Goal: Task Accomplishment & Management: Manage account settings

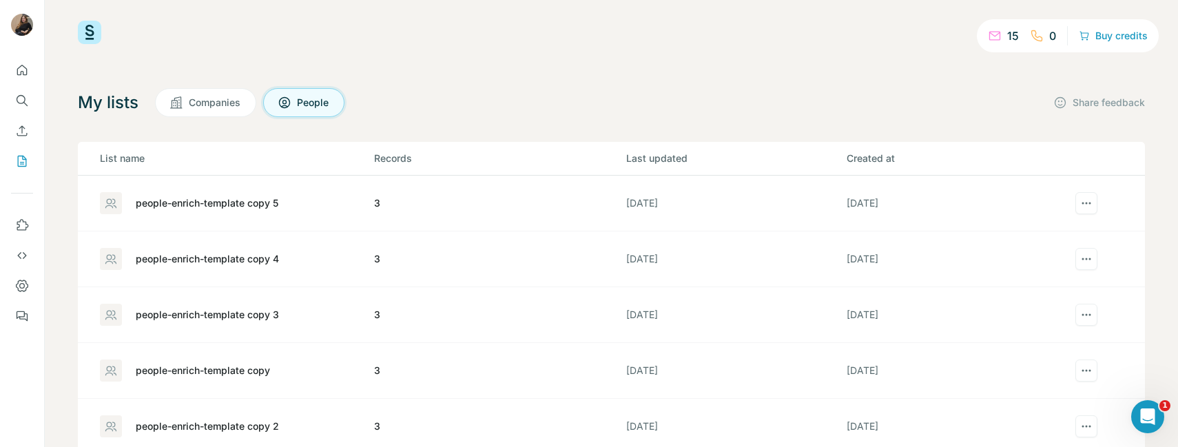
scroll to position [14, 0]
click at [217, 191] on div "people-enrich-template copy 5" at bounding box center [236, 201] width 273 height 22
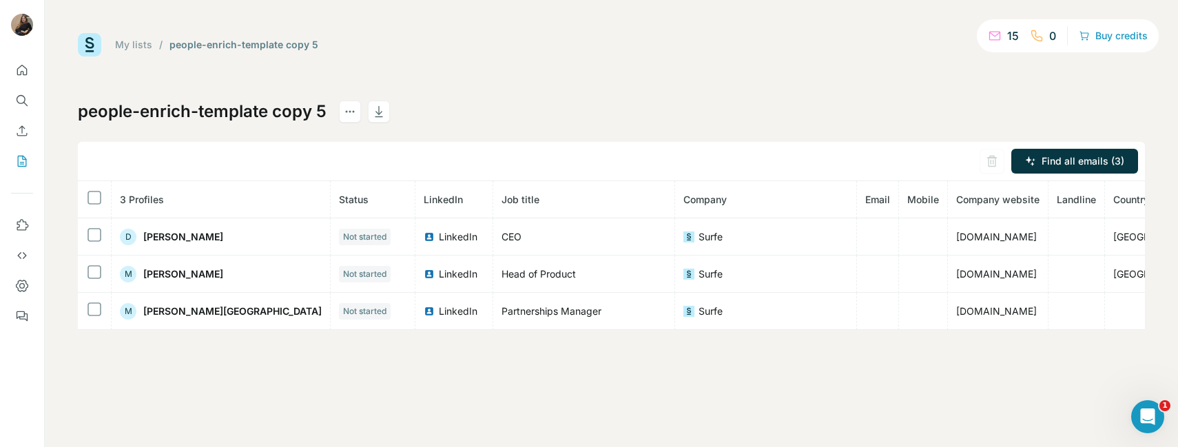
click at [126, 44] on link "My lists" at bounding box center [133, 45] width 37 height 12
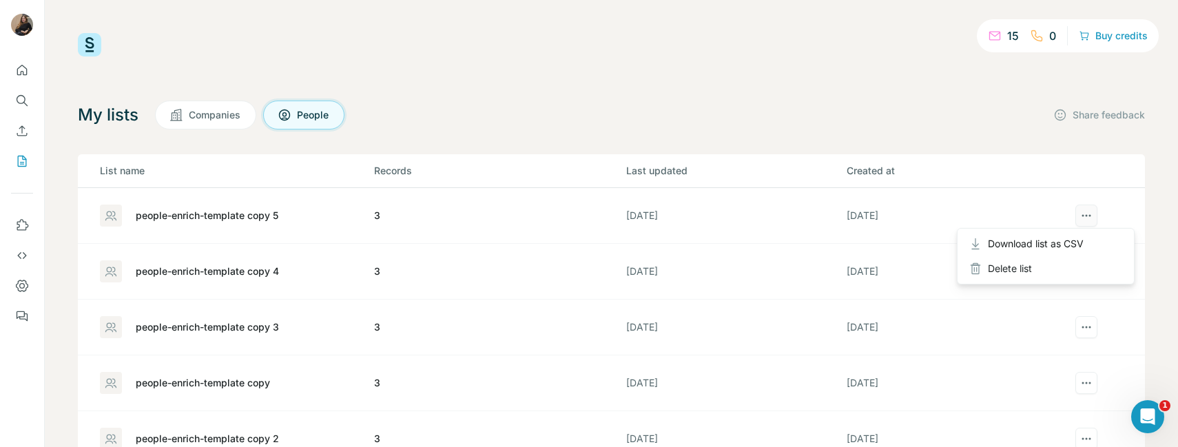
click at [1082, 224] on button "actions" at bounding box center [1086, 216] width 22 height 22
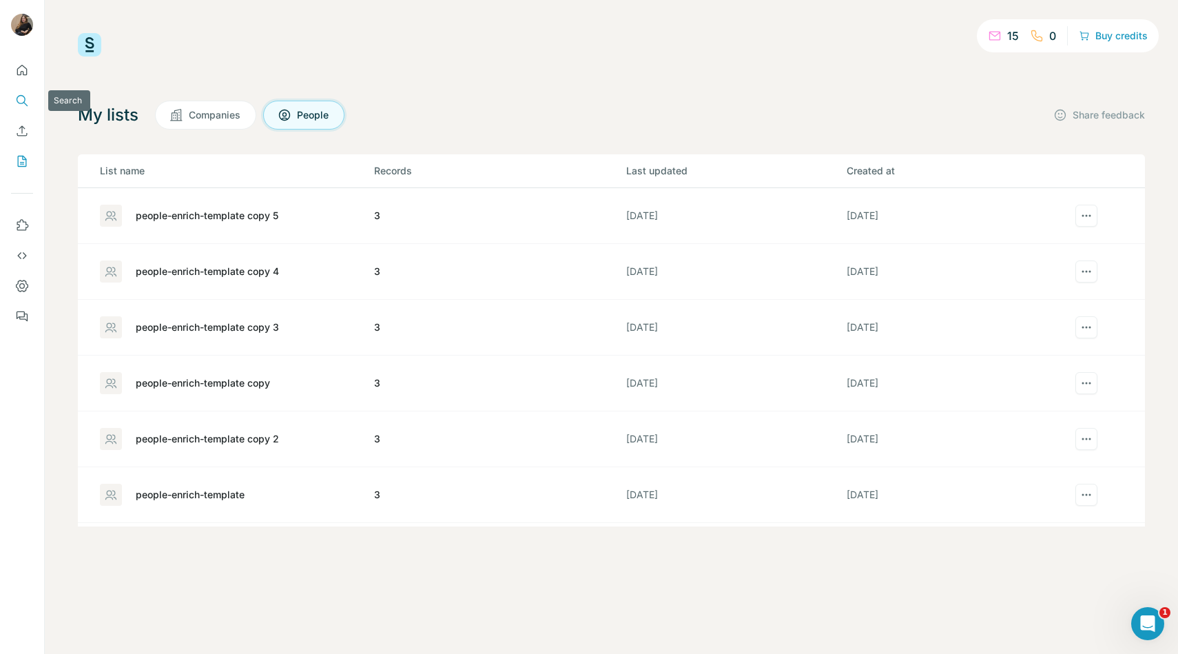
click at [19, 105] on icon "Search" at bounding box center [22, 101] width 14 height 14
click at [25, 102] on icon "Search" at bounding box center [22, 101] width 14 height 14
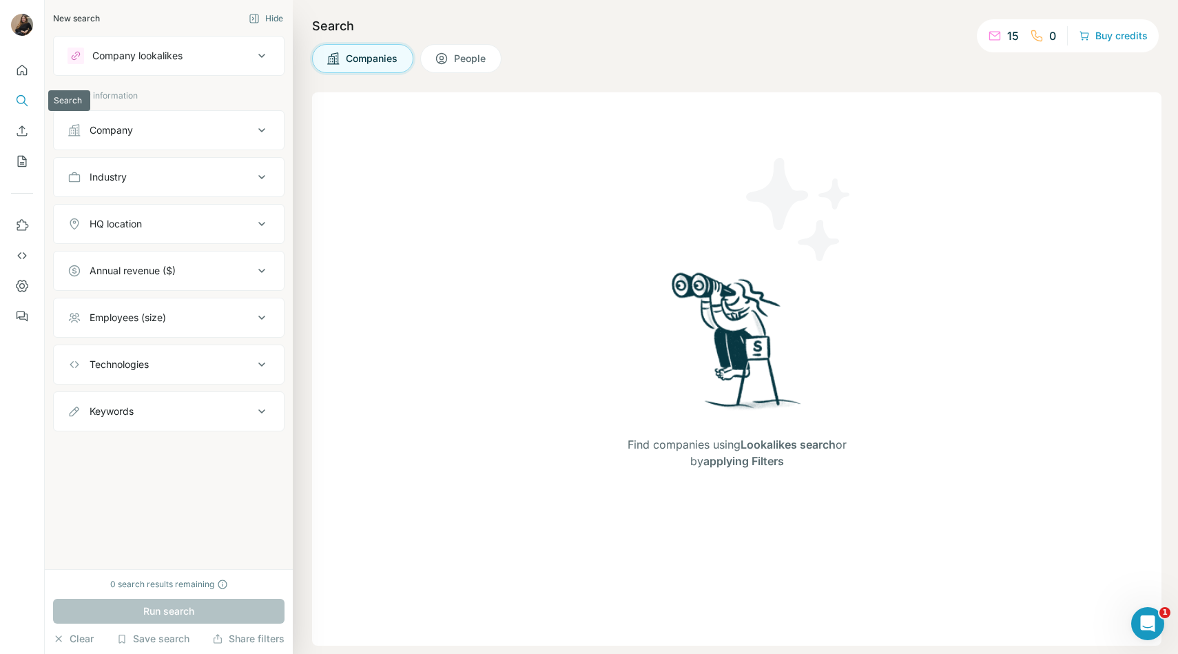
click at [25, 102] on icon "Search" at bounding box center [22, 101] width 14 height 14
click at [273, 21] on button "Hide" at bounding box center [266, 18] width 54 height 21
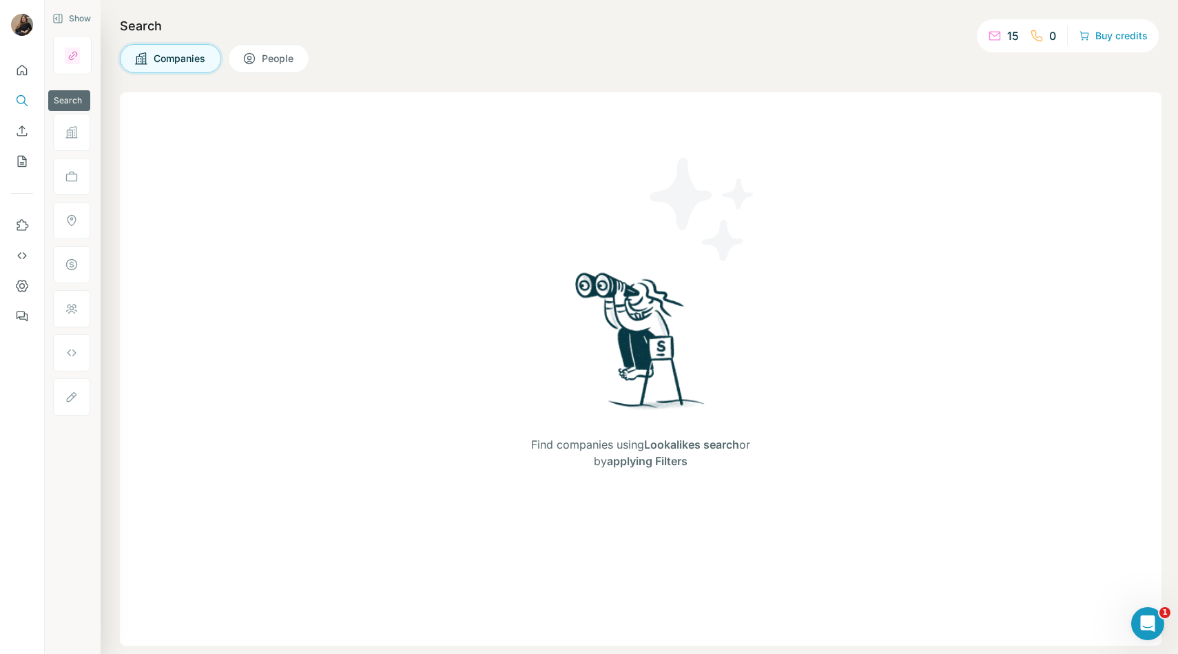
click at [29, 101] on button "Search" at bounding box center [22, 100] width 22 height 25
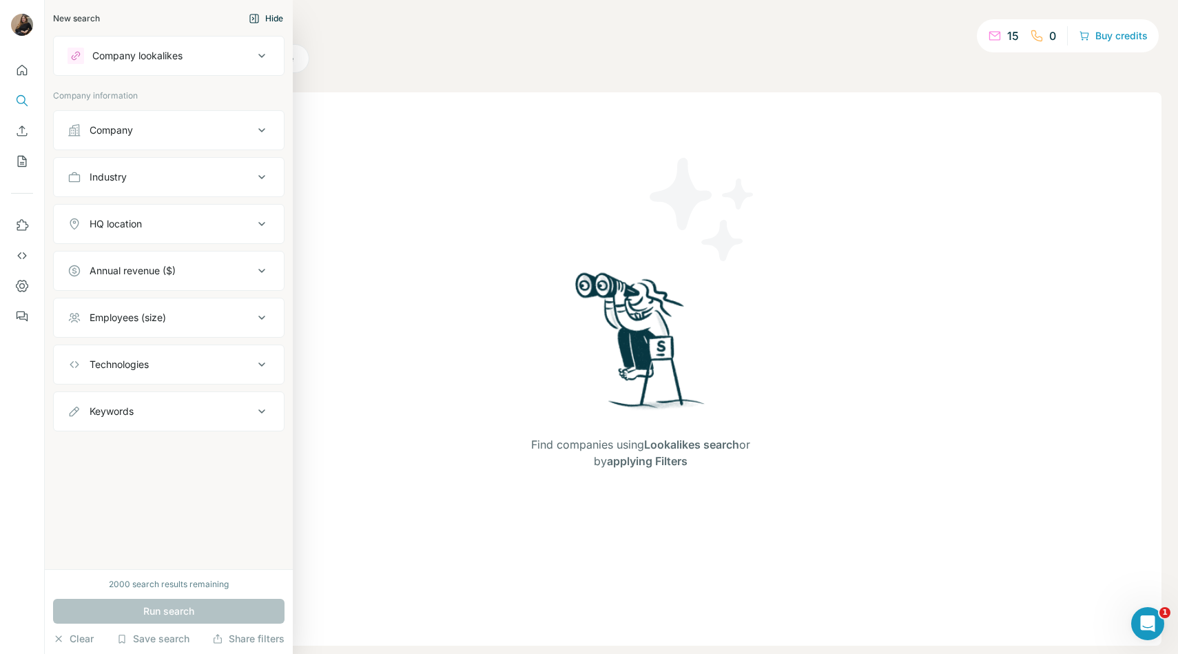
click at [81, 23] on div "New search" at bounding box center [76, 18] width 47 height 12
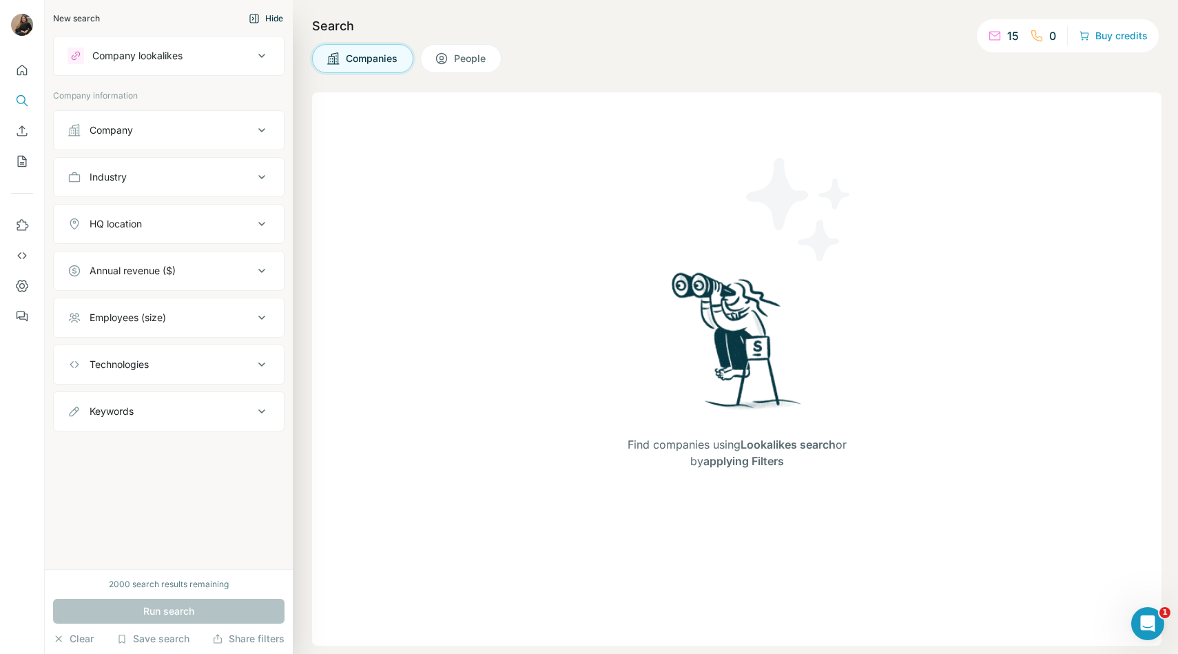
click at [280, 26] on button "Hide" at bounding box center [266, 18] width 54 height 21
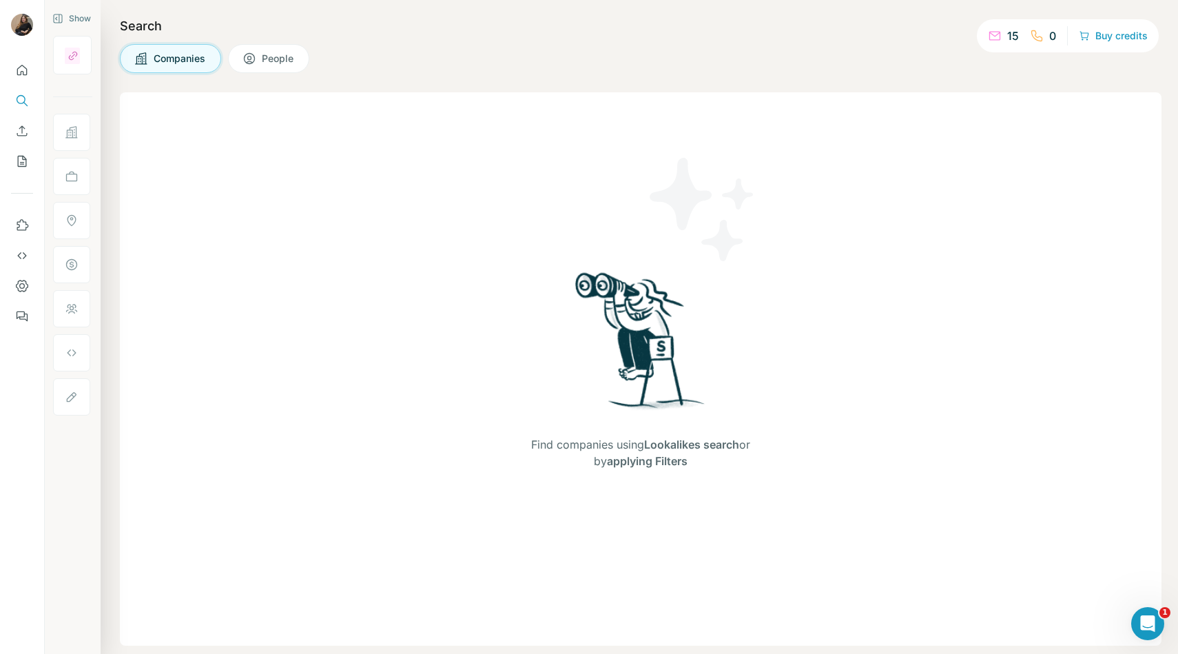
click at [517, 79] on div "Search Companies People Find companies using Lookalikes search or by applying F…" at bounding box center [639, 327] width 1077 height 654
click at [25, 61] on button "Quick start" at bounding box center [22, 70] width 22 height 25
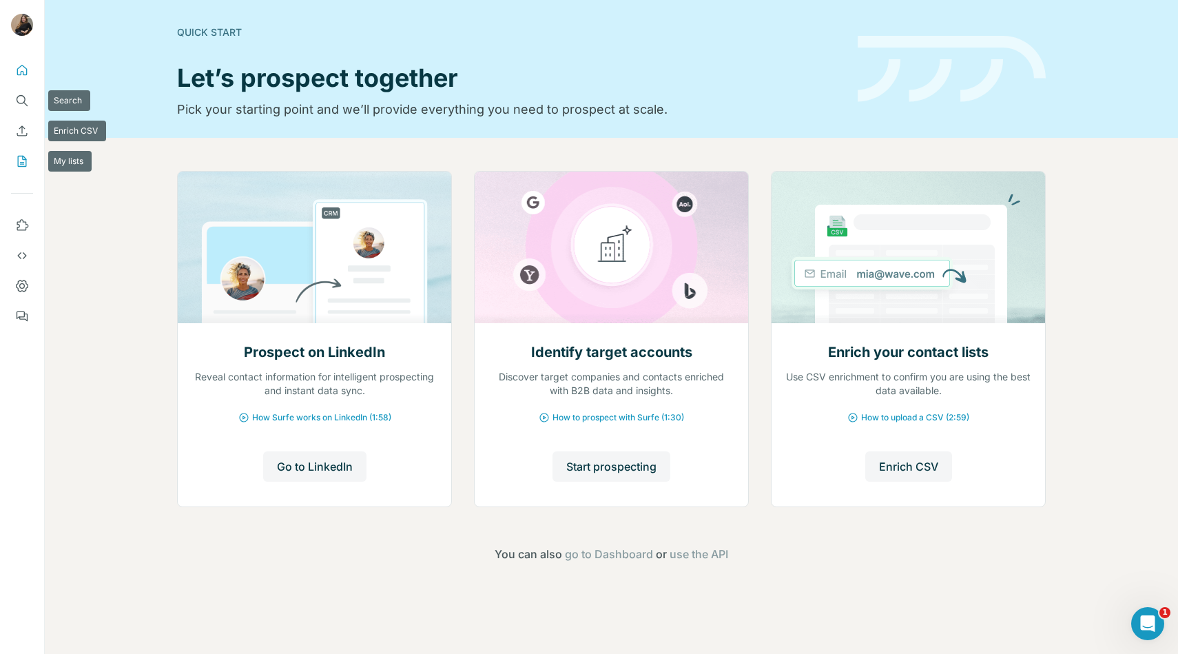
click at [23, 164] on icon "My lists" at bounding box center [23, 160] width 7 height 9
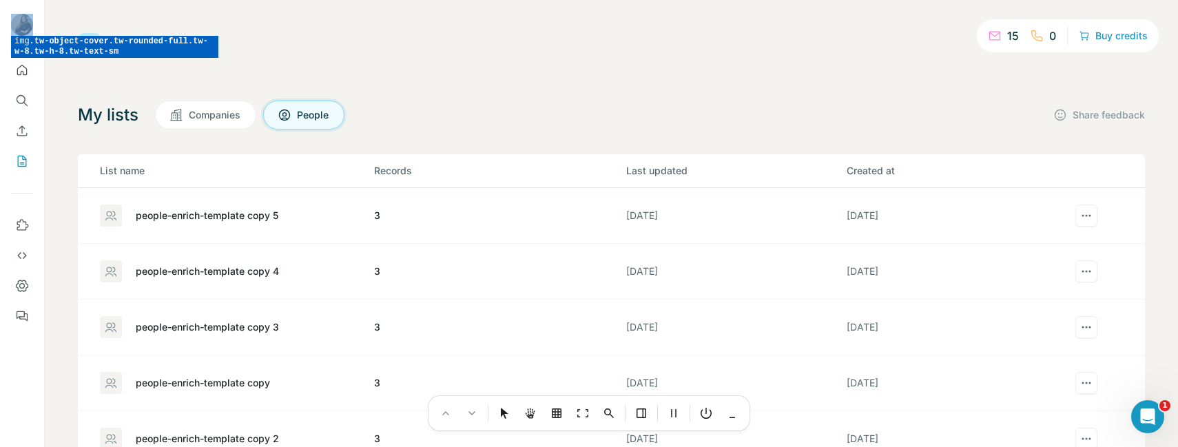
click at [26, 21] on div at bounding box center [589, 223] width 1178 height 447
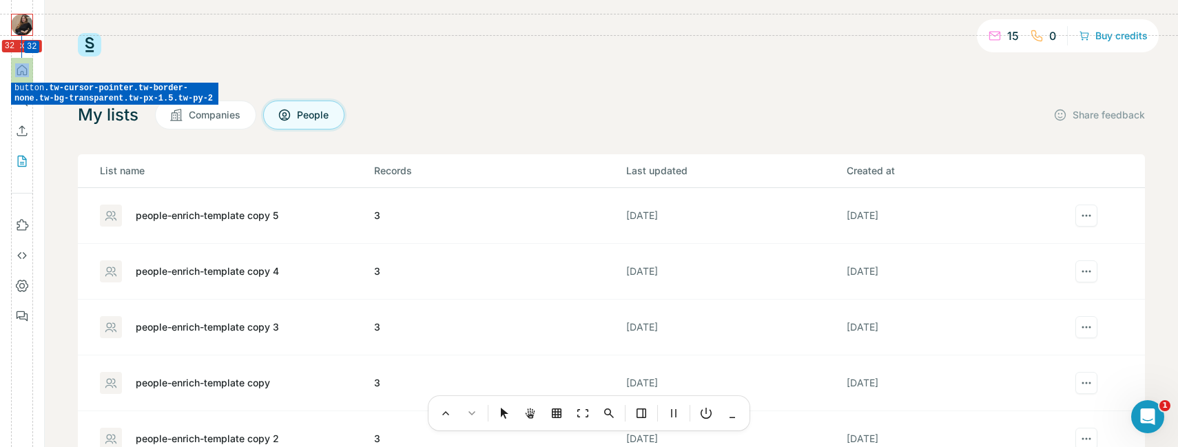
click at [32, 65] on div at bounding box center [589, 223] width 1178 height 447
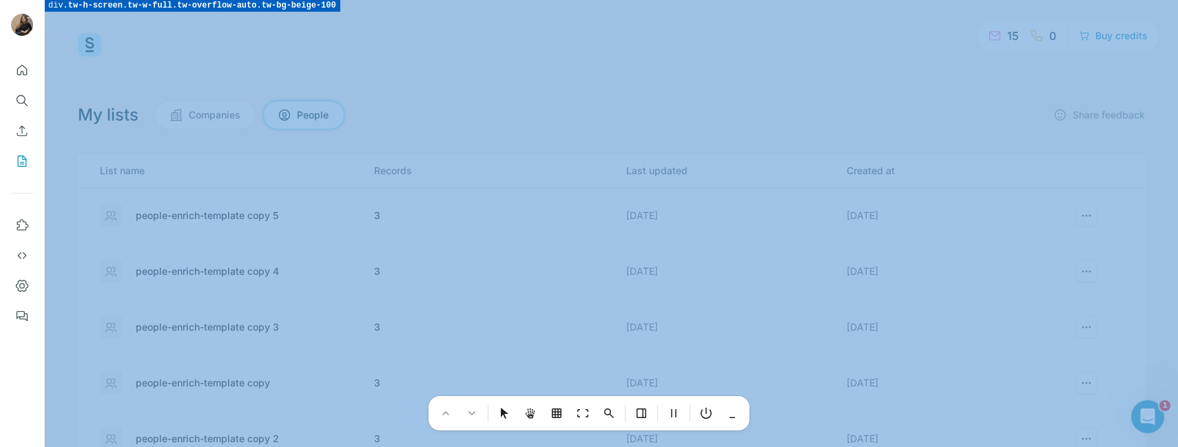
click at [981, 24] on div at bounding box center [589, 223] width 1178 height 447
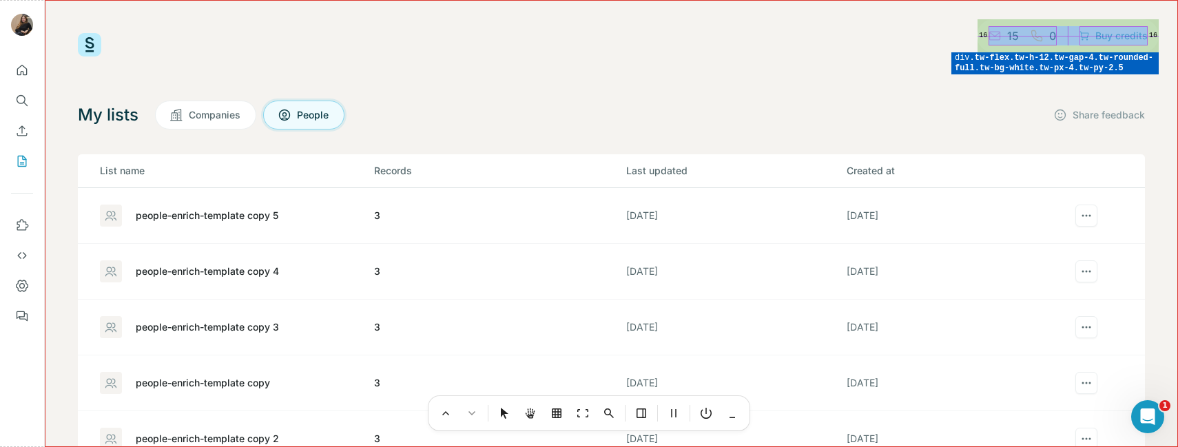
click at [984, 25] on div at bounding box center [589, 223] width 1178 height 447
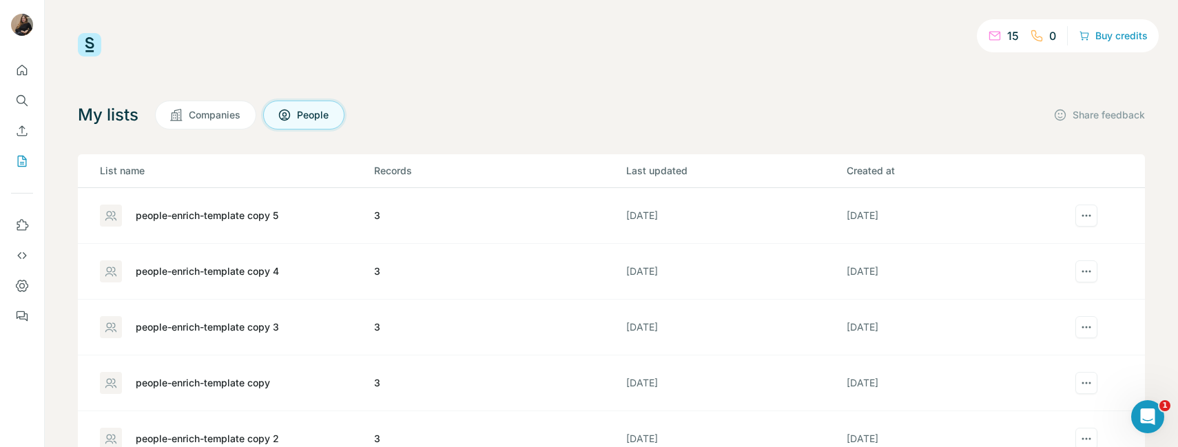
click at [384, 446] on html "15 0 Buy credits My lists Companies People Share feedback List name Records Las…" at bounding box center [589, 223] width 1178 height 447
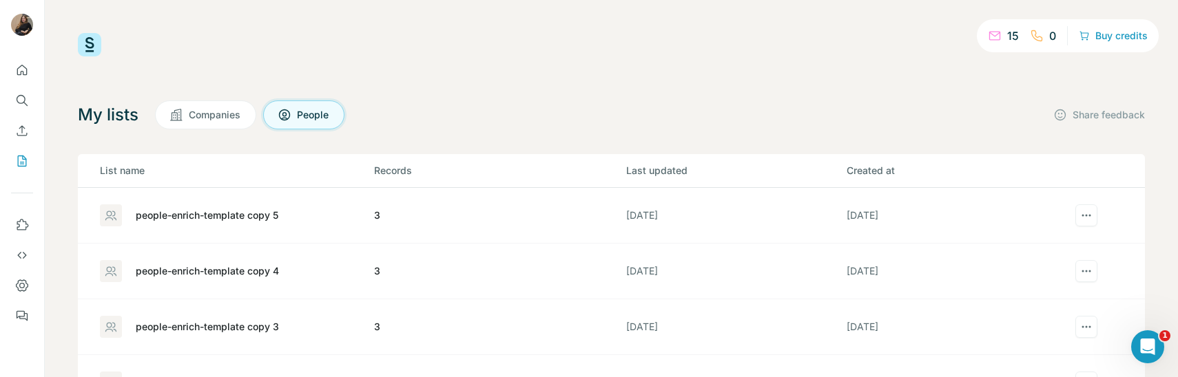
click at [185, 209] on div "people-enrich-template copy 5" at bounding box center [207, 216] width 143 height 14
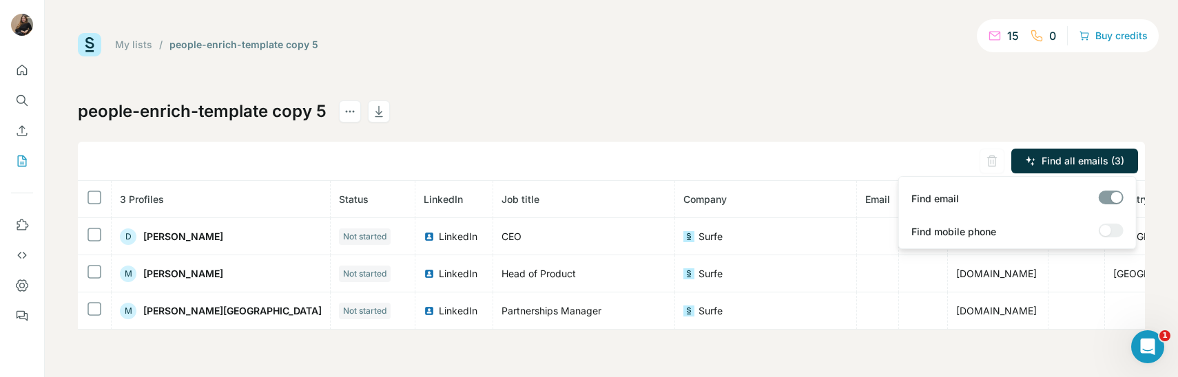
click at [1029, 93] on div "My lists / people-enrich-template copy 5 15 0 Buy credits people-enrich-templat…" at bounding box center [611, 181] width 1067 height 297
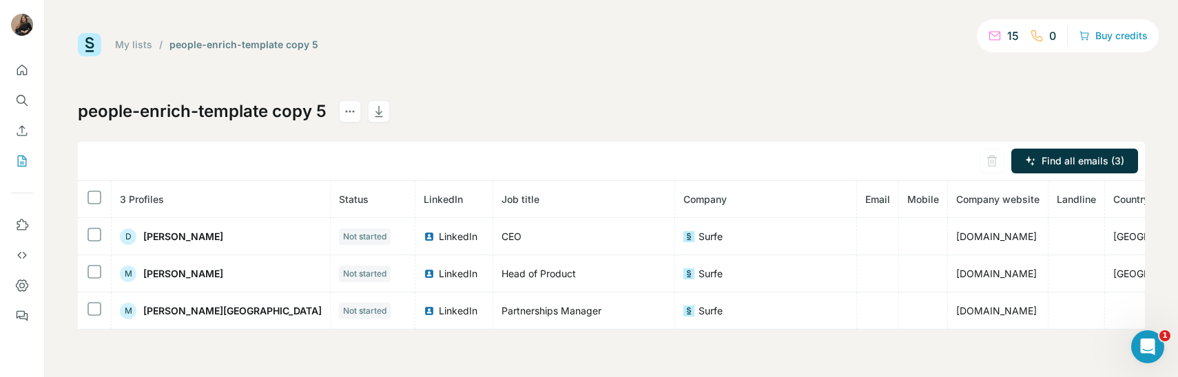
click at [996, 58] on div "My lists / people-enrich-template copy 5 15 0 Buy credits people-enrich-templat…" at bounding box center [611, 181] width 1067 height 297
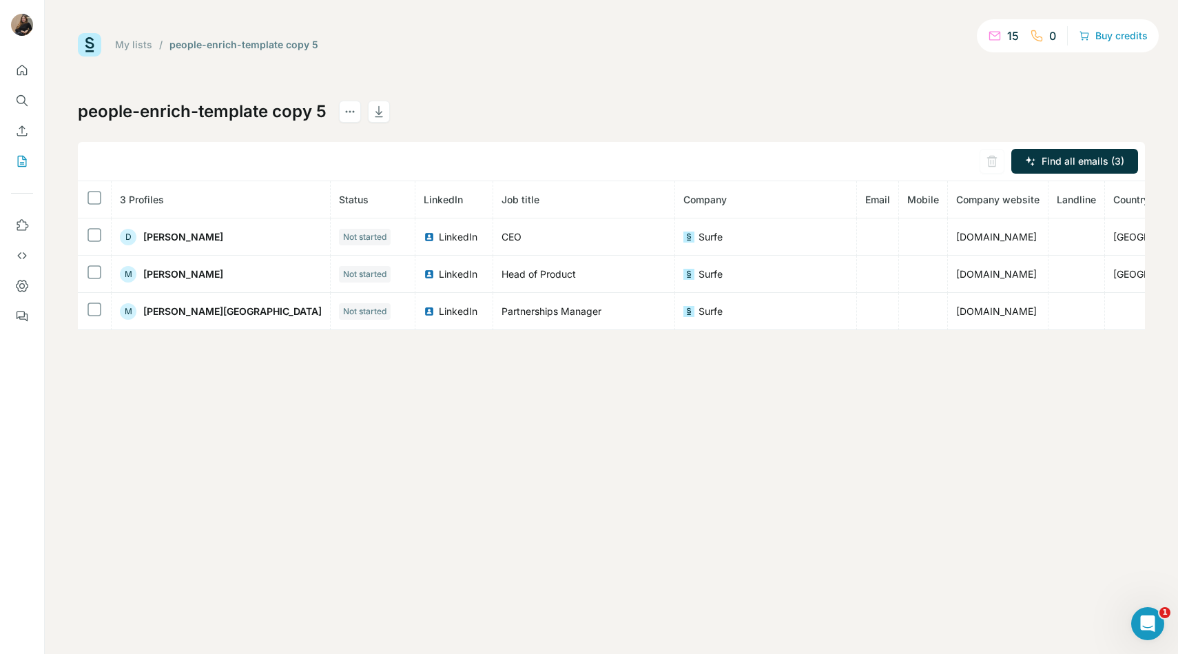
click at [127, 45] on link "My lists" at bounding box center [133, 45] width 37 height 12
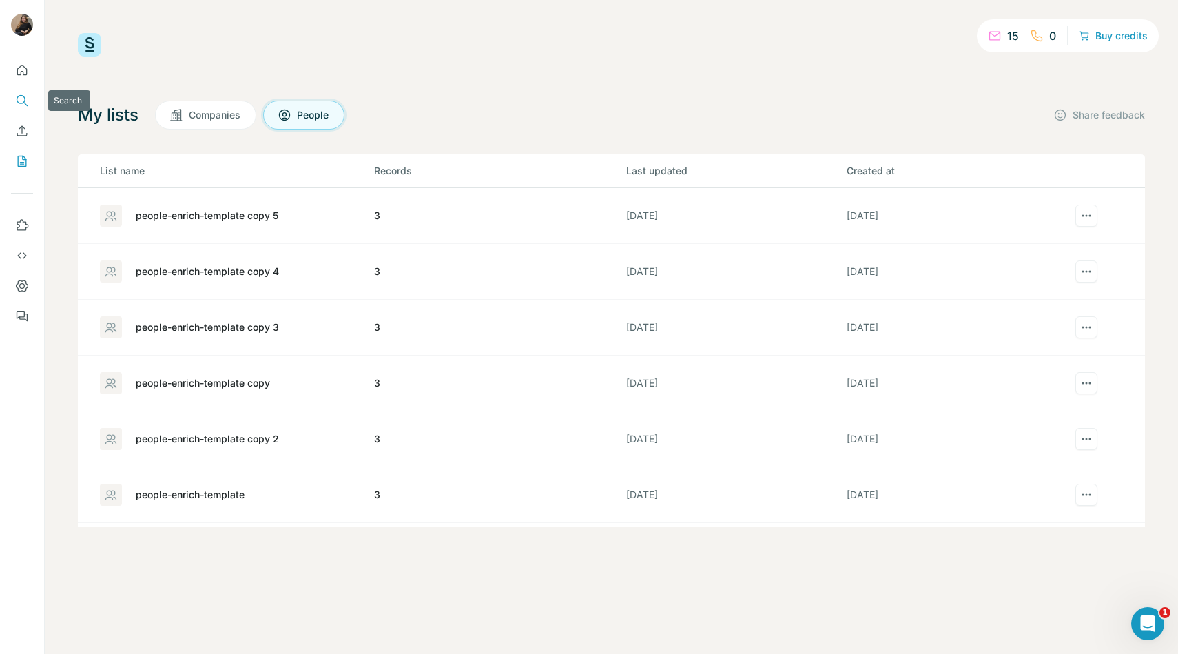
click at [21, 102] on icon "Search" at bounding box center [22, 101] width 14 height 14
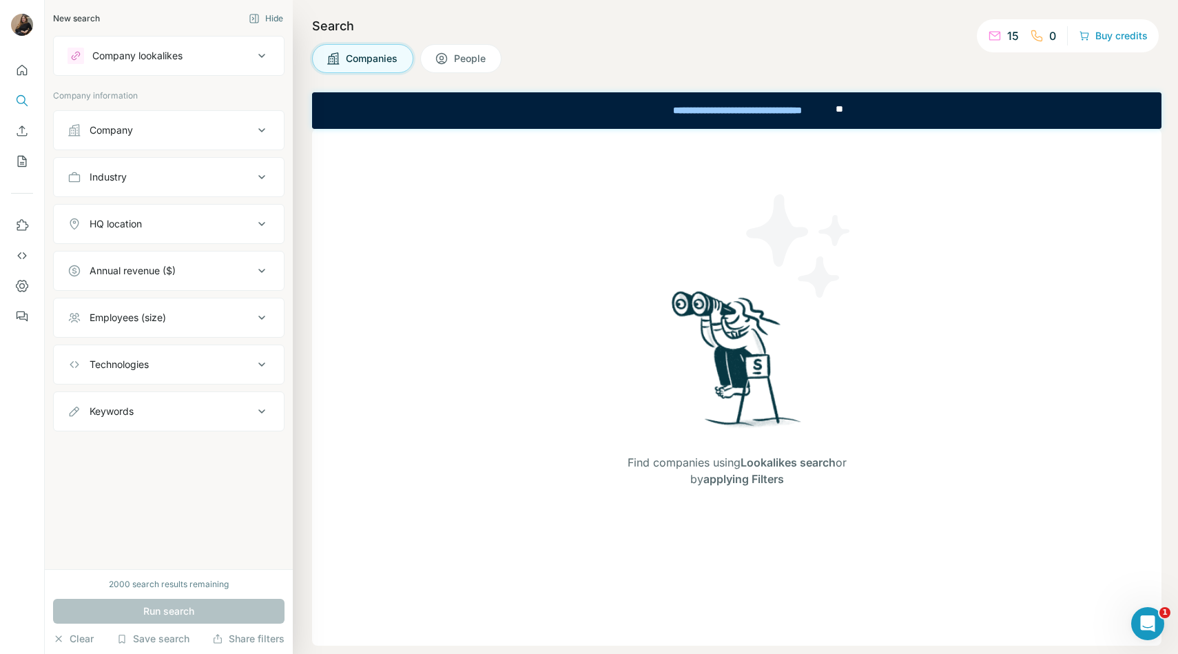
click at [264, 128] on icon at bounding box center [261, 130] width 17 height 17
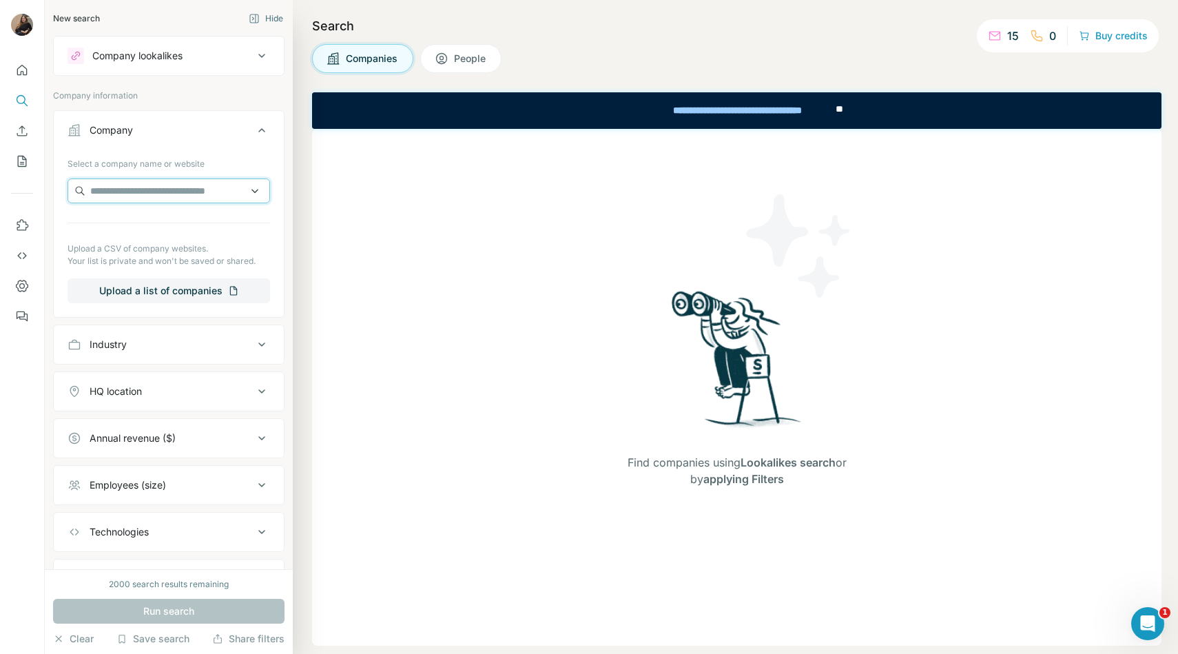
click at [253, 192] on input "text" at bounding box center [169, 190] width 203 height 25
click at [272, 142] on button "Company" at bounding box center [169, 133] width 230 height 39
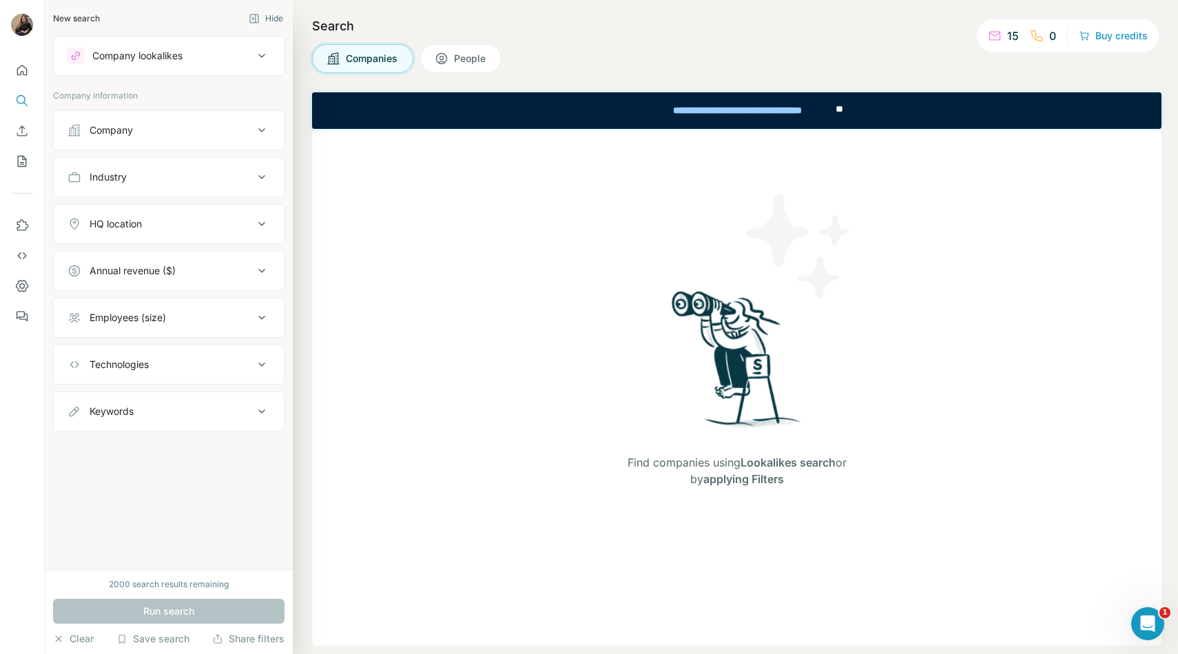
click at [272, 142] on button "Company" at bounding box center [169, 130] width 230 height 33
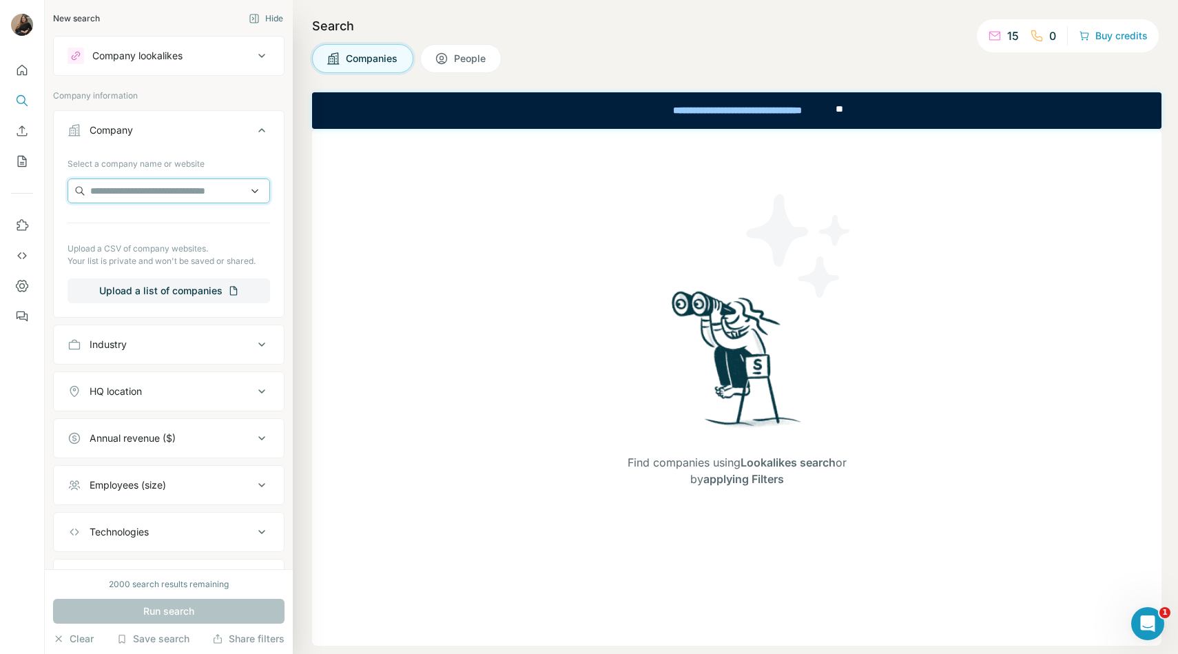
click at [229, 198] on input "text" at bounding box center [169, 190] width 203 height 25
click at [211, 194] on input "text" at bounding box center [169, 190] width 203 height 25
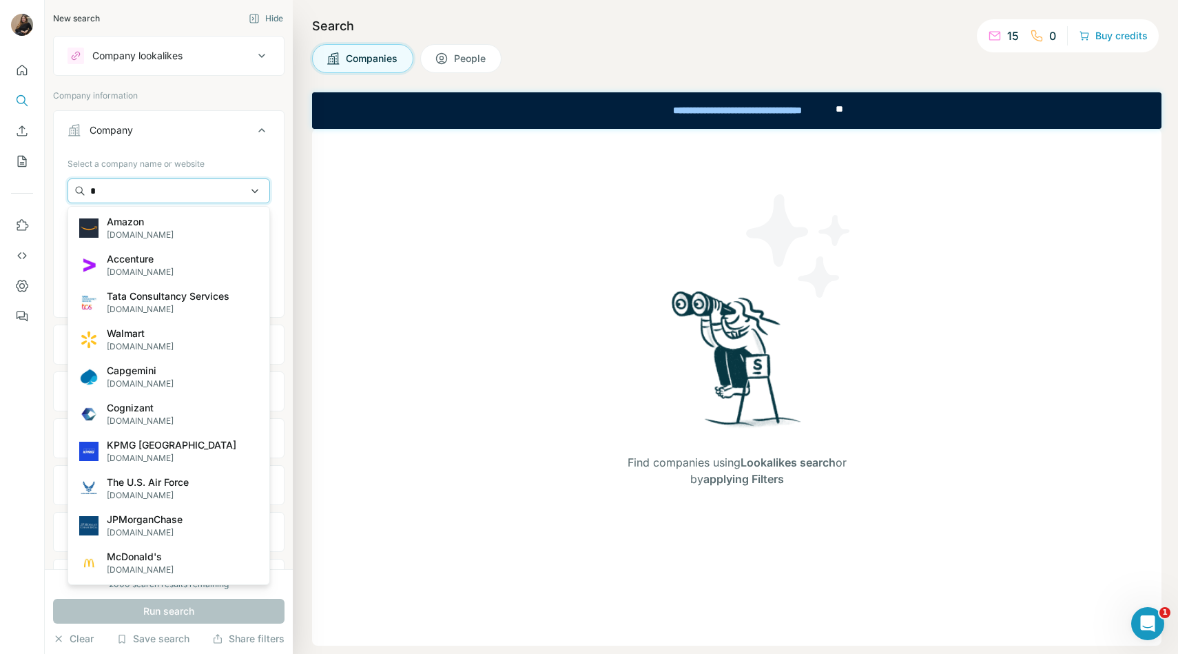
type input "*"
click at [259, 191] on input "*" at bounding box center [169, 190] width 203 height 25
click at [253, 191] on input "*" at bounding box center [169, 190] width 203 height 25
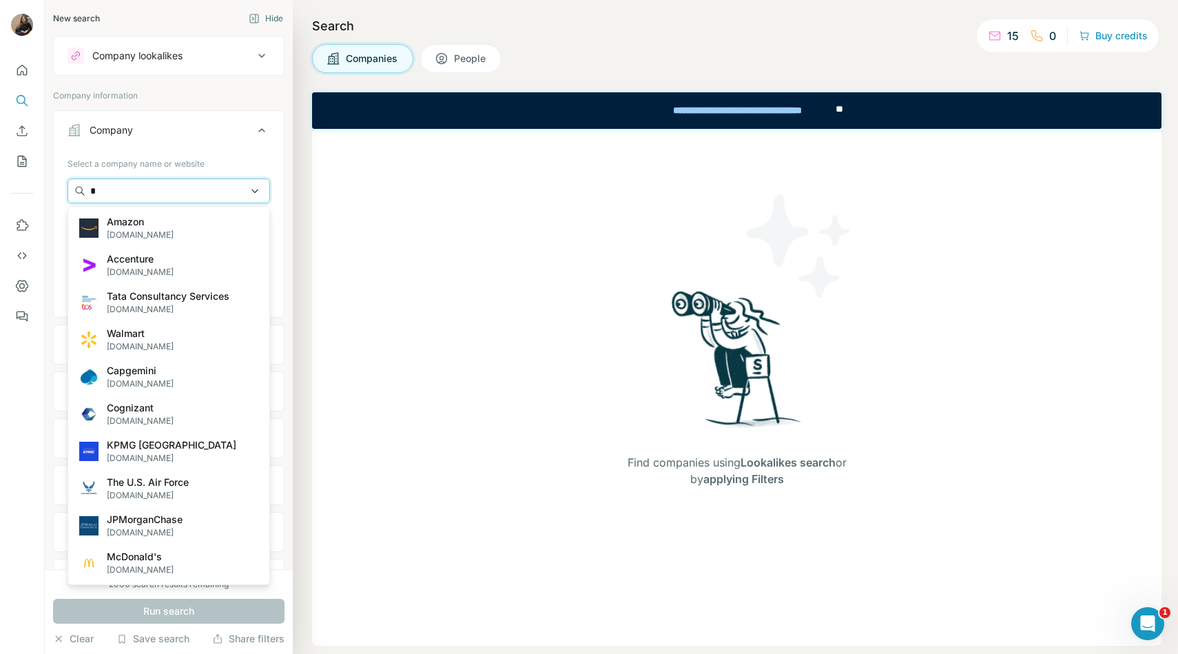
click at [253, 191] on input "*" at bounding box center [169, 190] width 203 height 25
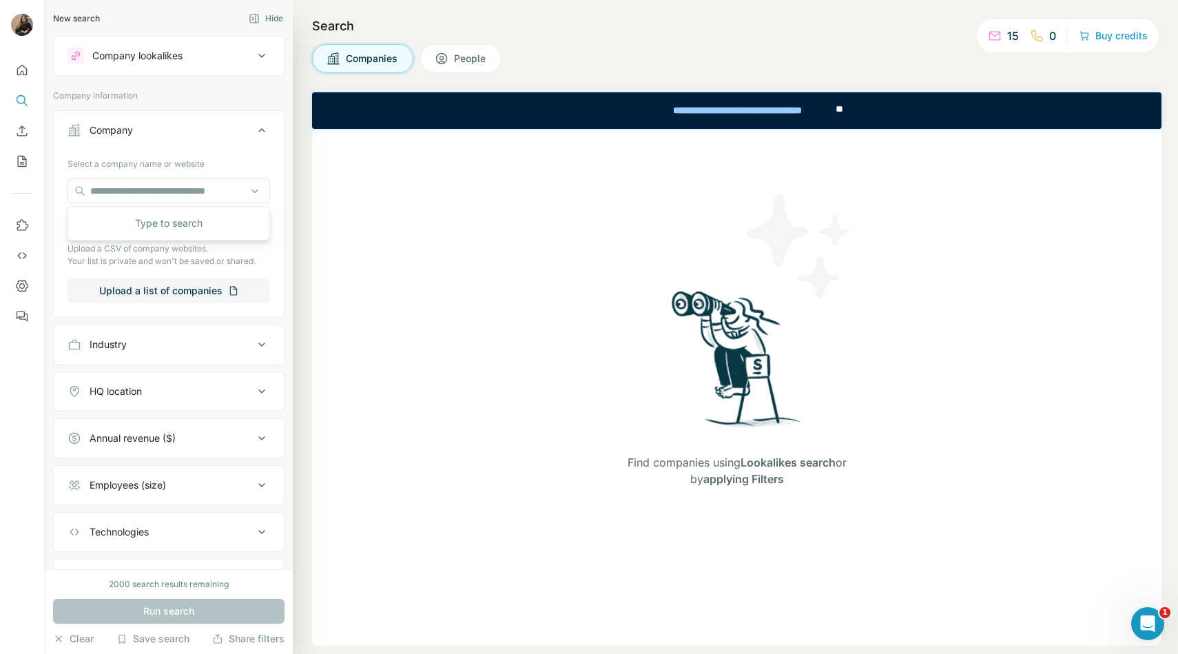
click at [284, 164] on div "Company Select a company name or website Upload a CSV of company websites. Your…" at bounding box center [168, 213] width 231 height 207
click at [260, 16] on button "Hide" at bounding box center [266, 18] width 54 height 21
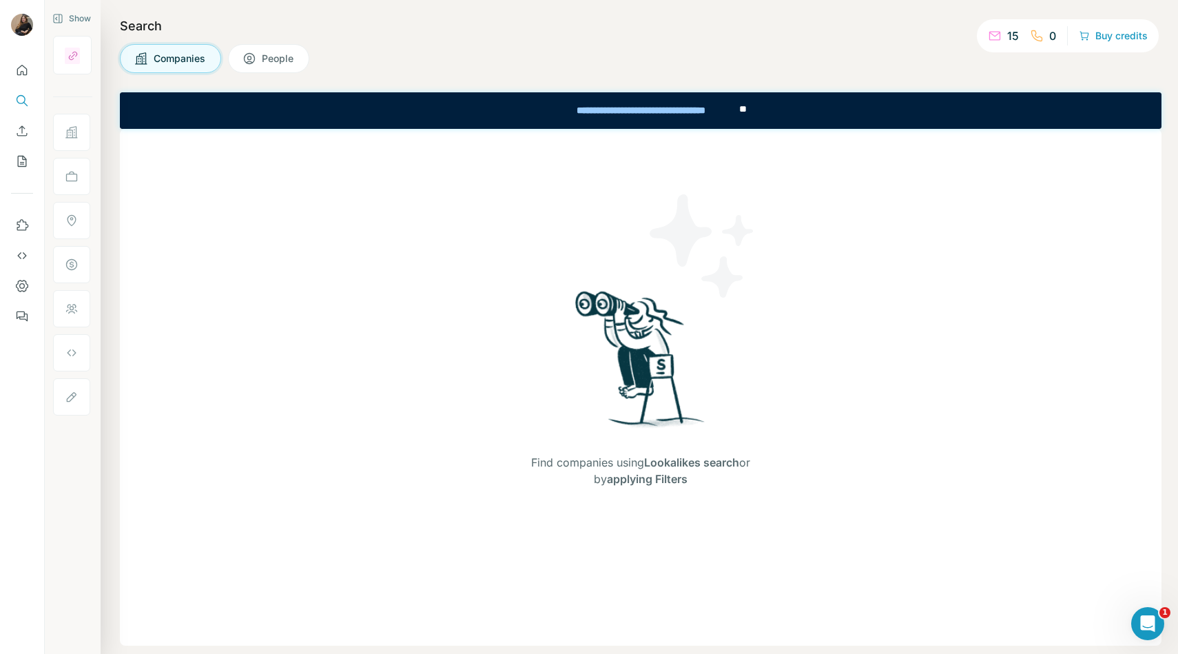
click at [281, 62] on span "People" at bounding box center [278, 59] width 33 height 14
click at [218, 66] on button "Companies" at bounding box center [170, 58] width 101 height 29
click at [251, 70] on button "People" at bounding box center [268, 58] width 81 height 29
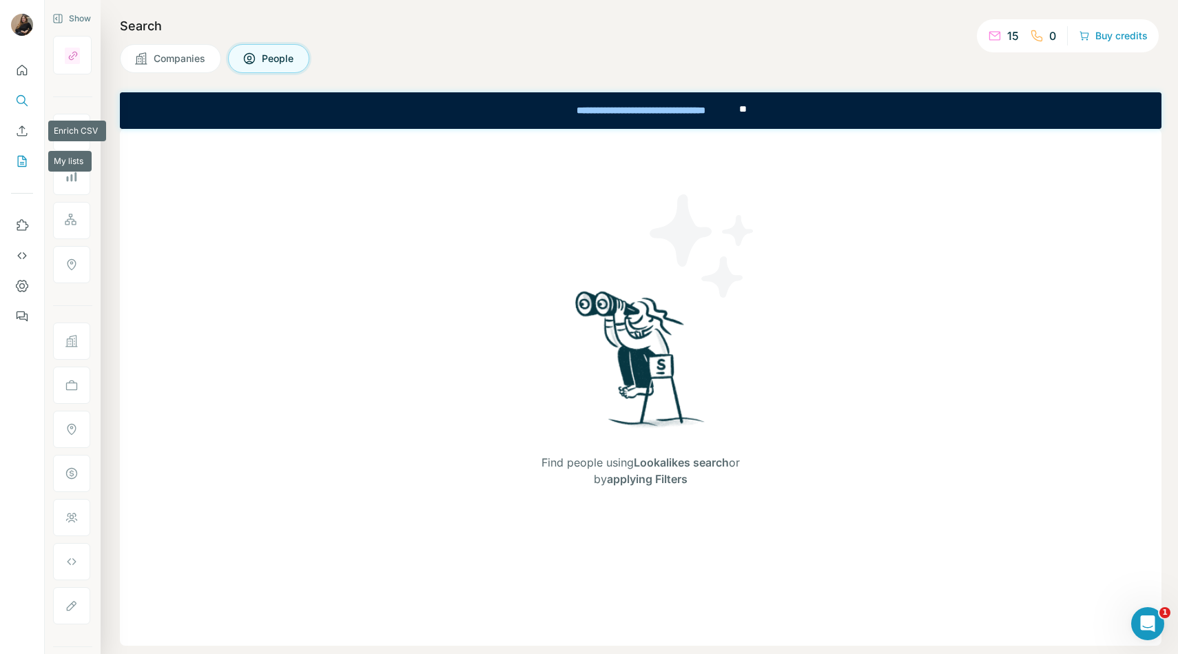
click at [28, 159] on icon "My lists" at bounding box center [22, 161] width 14 height 14
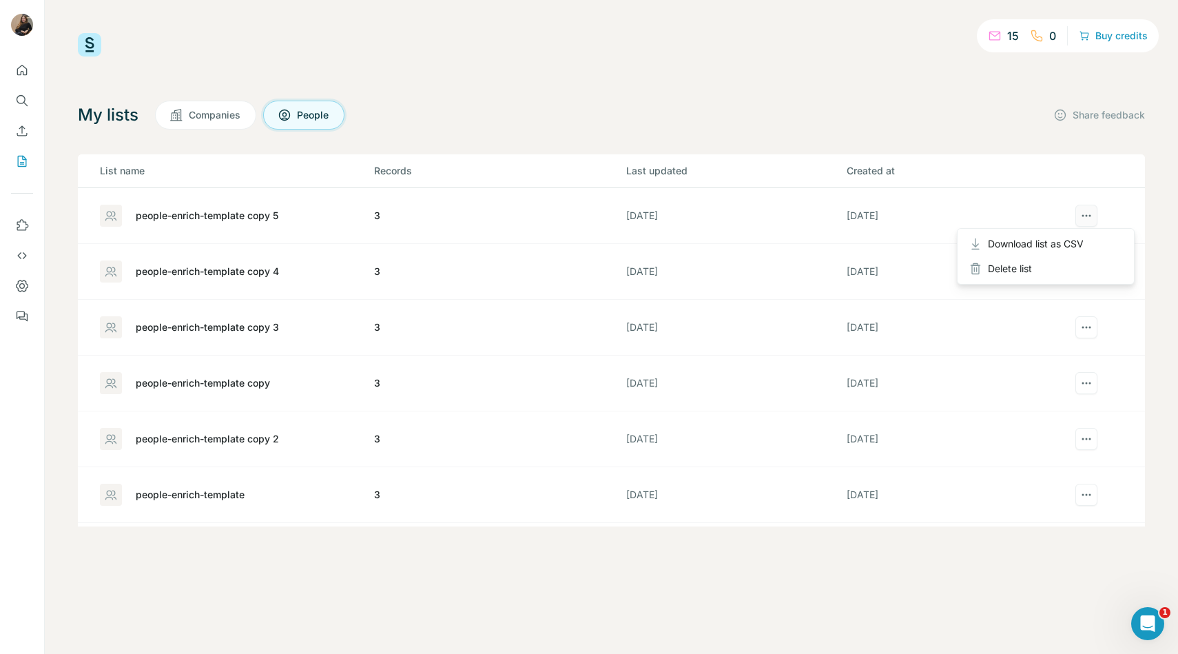
click at [1091, 214] on icon "actions" at bounding box center [1086, 216] width 14 height 14
click at [669, 131] on div "My lists Companies People Share feedback List name Records Last updated Created…" at bounding box center [611, 314] width 1067 height 426
click at [554, 224] on td "3" at bounding box center [499, 216] width 252 height 56
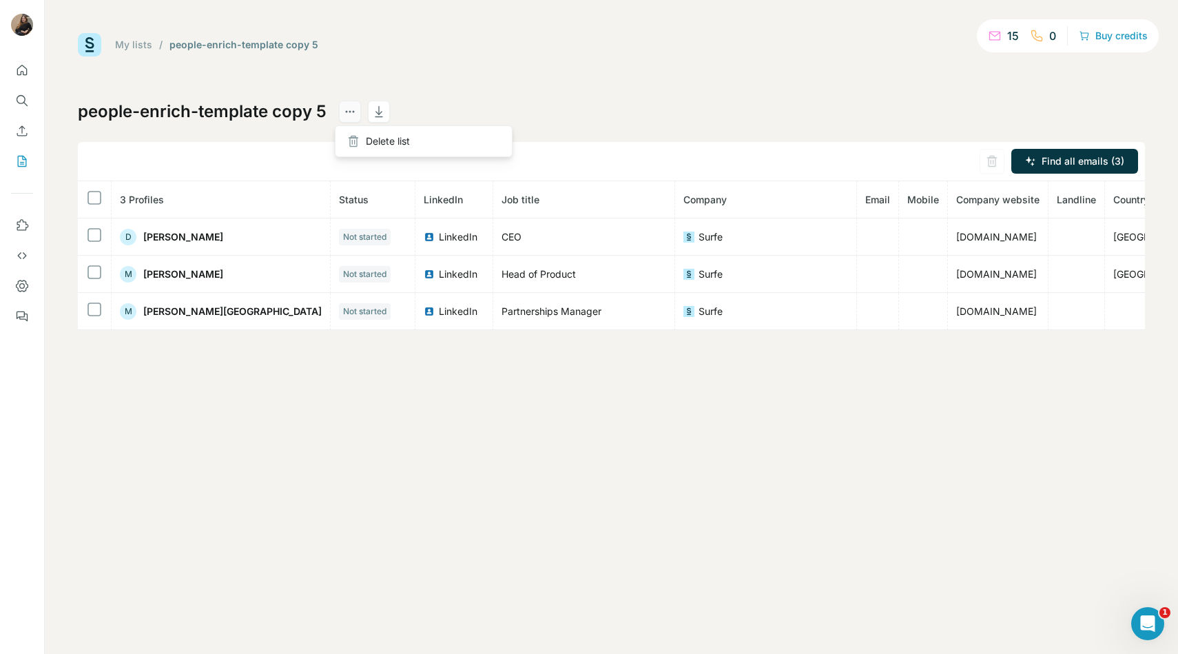
click at [353, 114] on button "actions" at bounding box center [350, 112] width 22 height 22
click at [343, 115] on icon "actions" at bounding box center [350, 112] width 14 height 14
click at [86, 196] on icon at bounding box center [94, 197] width 17 height 17
click at [137, 46] on link "My lists" at bounding box center [133, 45] width 37 height 12
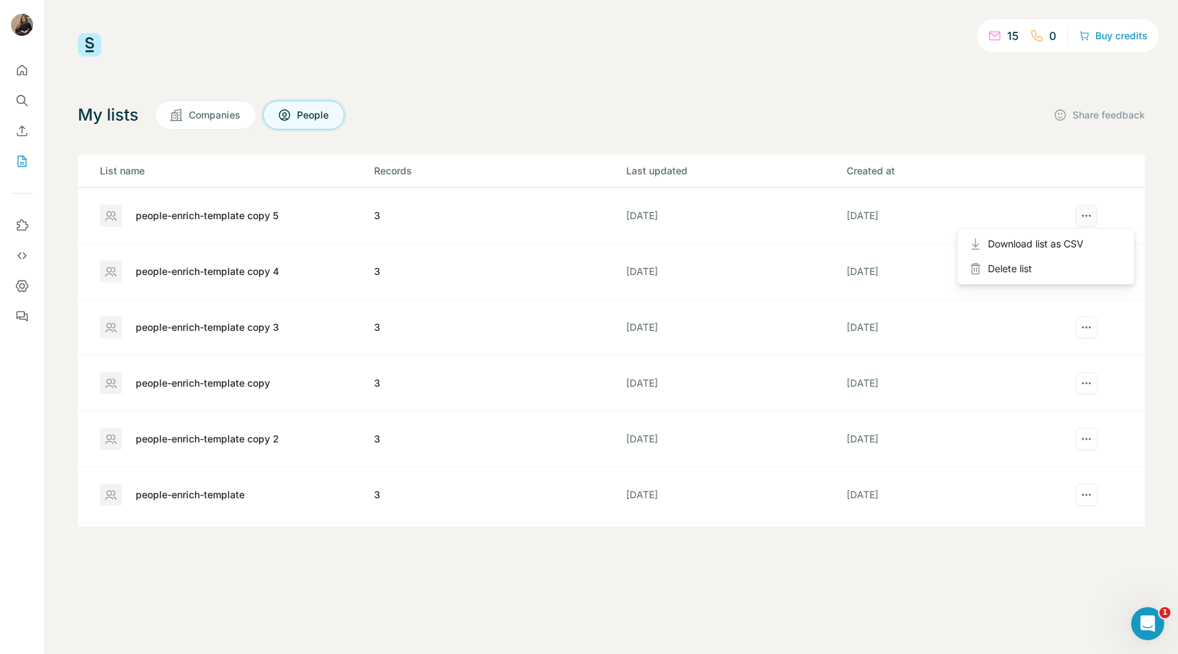
click at [1081, 216] on icon "actions" at bounding box center [1086, 216] width 14 height 14
click at [879, 85] on div "15 0 Buy credits My lists Companies People Share feedback List name Records Las…" at bounding box center [611, 279] width 1067 height 493
click at [1070, 216] on div at bounding box center [1086, 216] width 39 height 22
click at [230, 220] on div "people-enrich-template copy 5" at bounding box center [207, 216] width 143 height 14
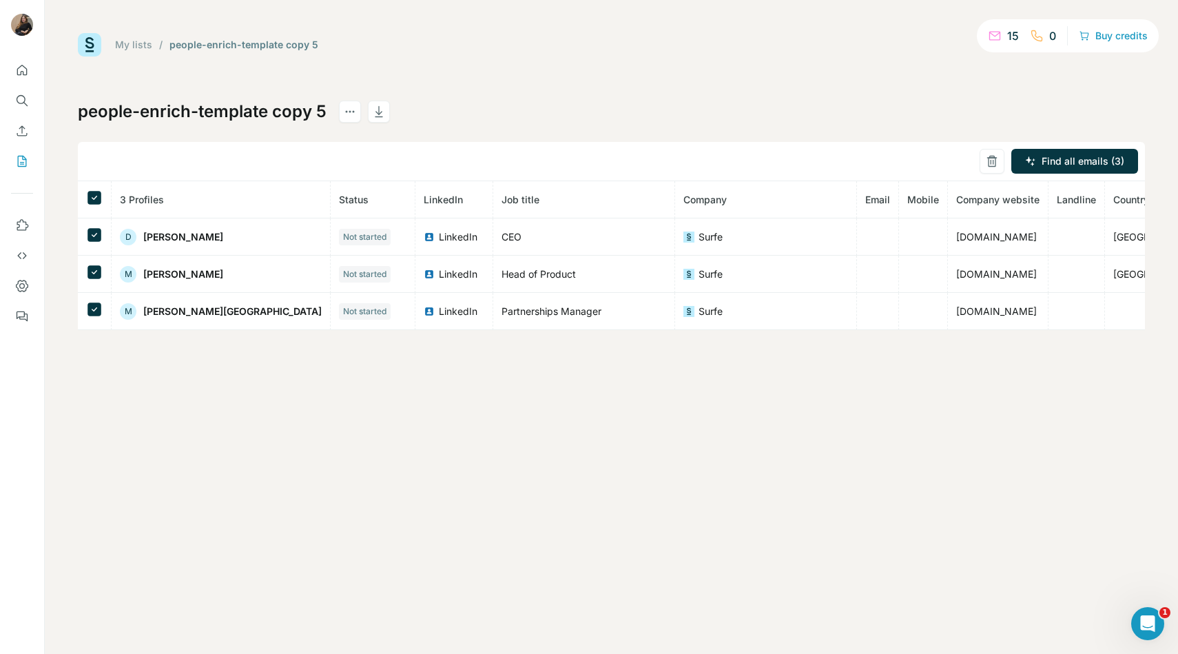
click at [125, 42] on link "My lists" at bounding box center [133, 45] width 37 height 12
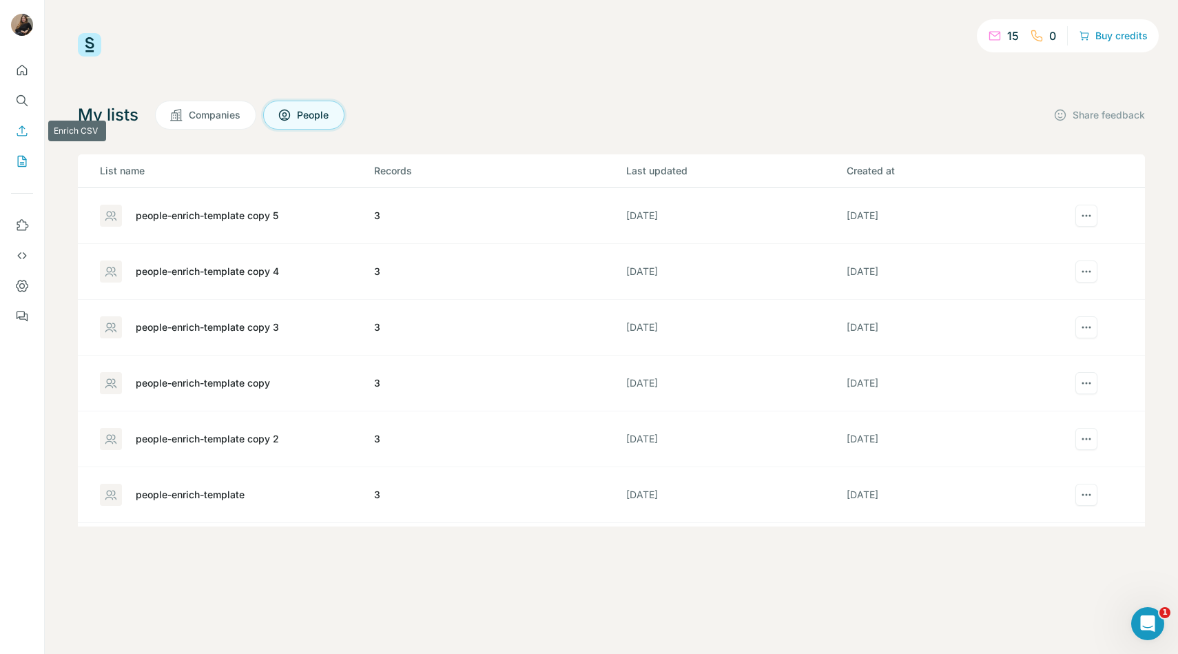
click at [23, 132] on icon "Enrich CSV" at bounding box center [22, 131] width 14 height 14
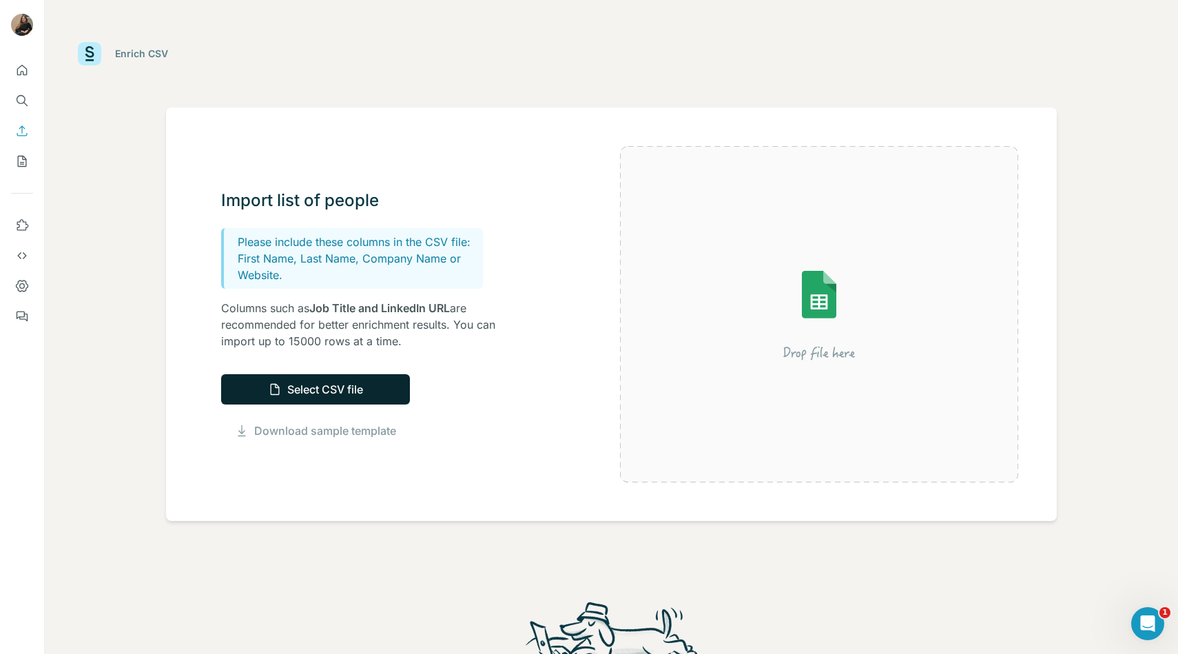
click at [279, 383] on icon "button" at bounding box center [275, 389] width 14 height 14
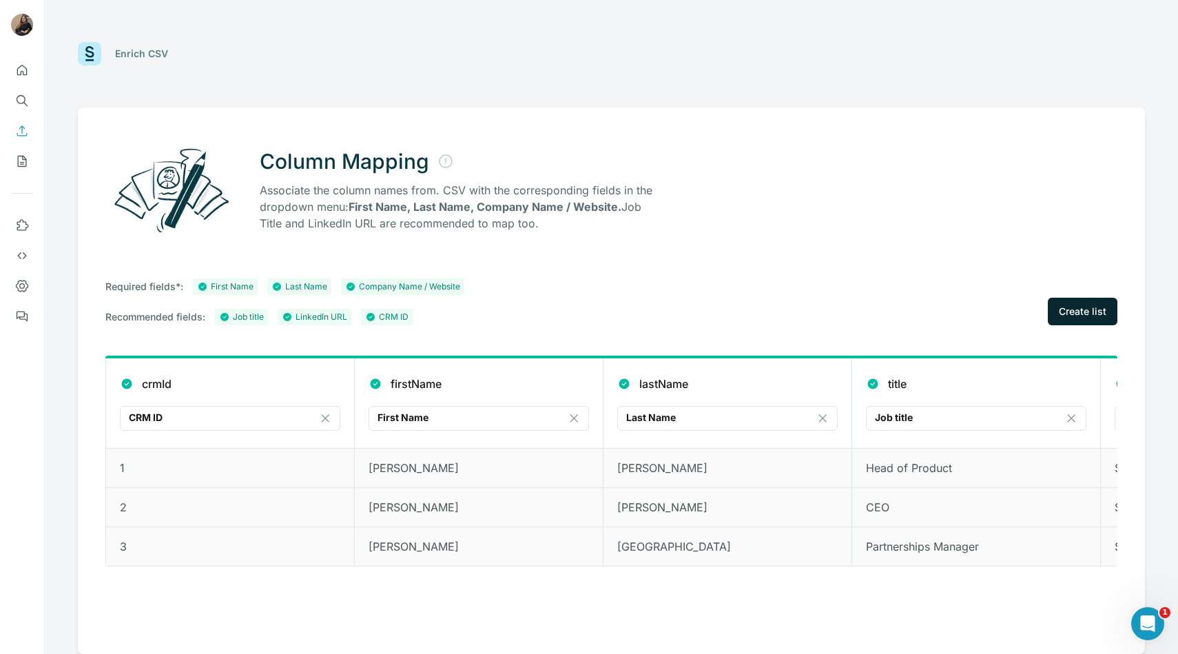
click at [1093, 315] on span "Create list" at bounding box center [1083, 311] width 48 height 14
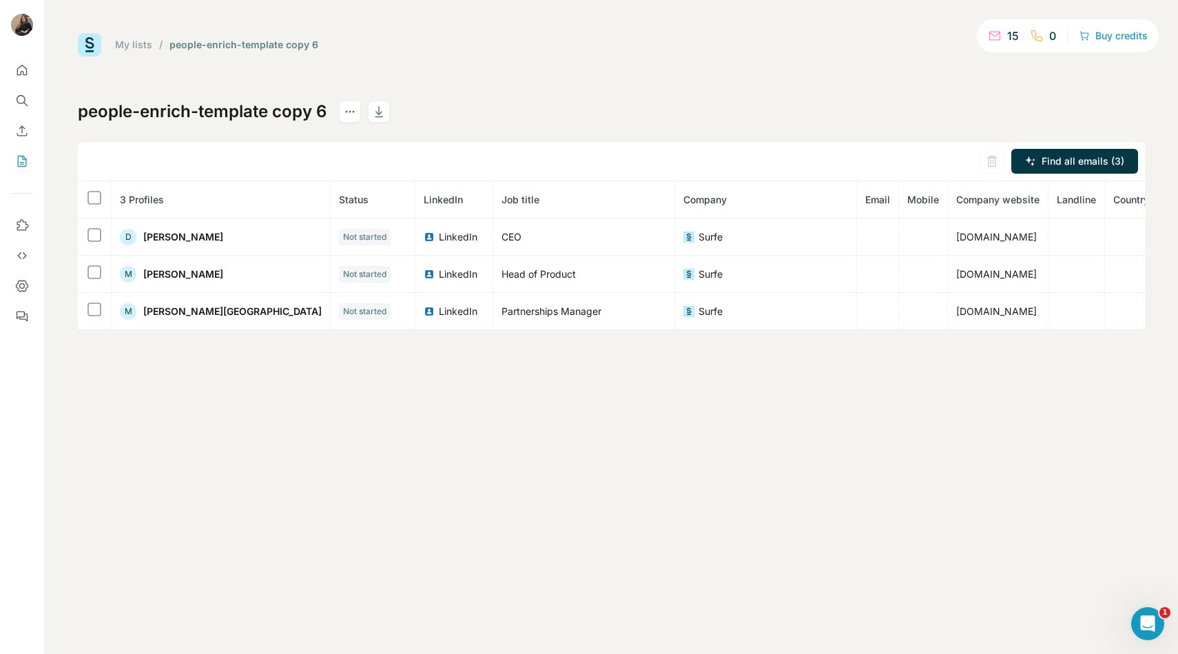
click at [134, 40] on link "My lists" at bounding box center [133, 45] width 37 height 12
